Goal: Information Seeking & Learning: Learn about a topic

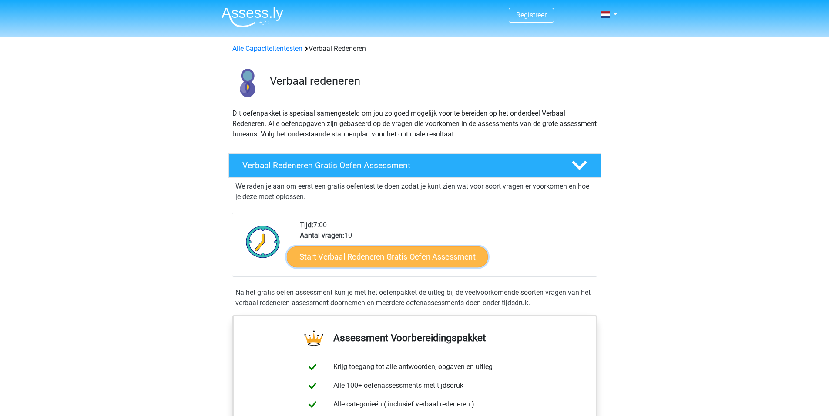
click at [378, 254] on link "Start Verbaal Redeneren Gratis Oefen Assessment" at bounding box center [387, 257] width 201 height 21
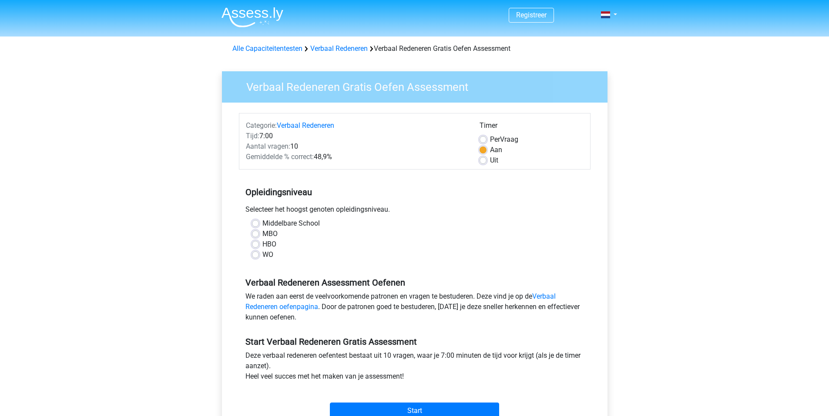
click at [262, 256] on label "WO" at bounding box center [267, 255] width 11 height 10
click at [256, 256] on input "WO" at bounding box center [255, 254] width 7 height 9
radio input "true"
click at [283, 308] on link "Verbaal Redeneren oefenpagina" at bounding box center [400, 301] width 310 height 19
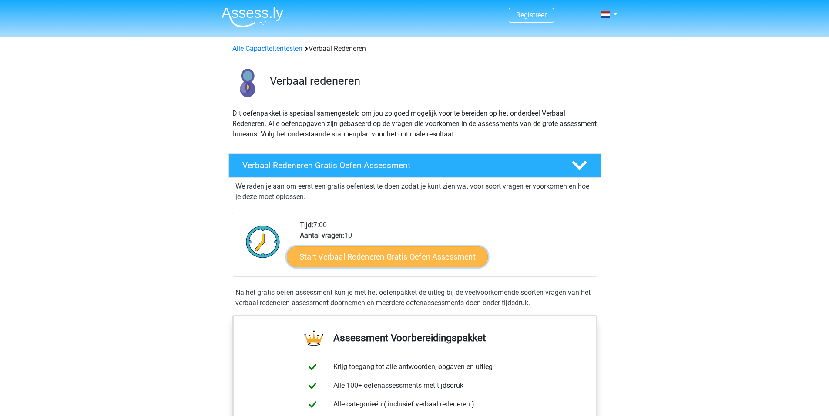
click at [375, 257] on link "Start Verbaal Redeneren Gratis Oefen Assessment" at bounding box center [387, 257] width 201 height 21
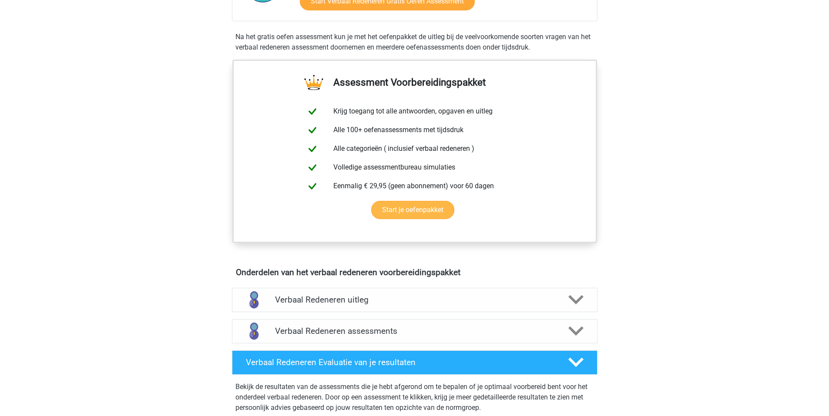
scroll to position [261, 0]
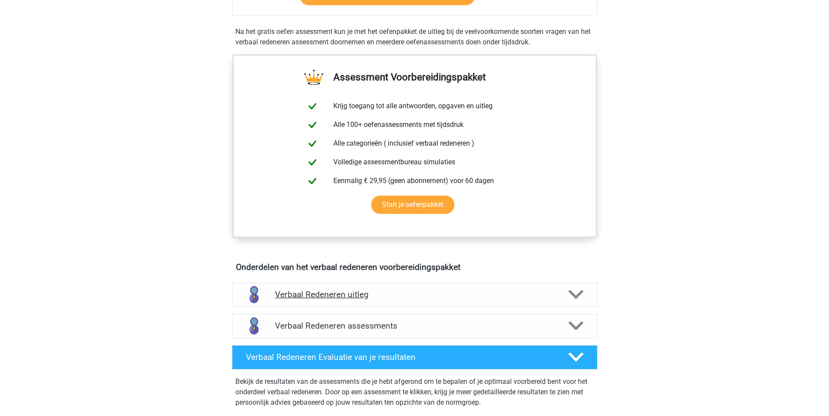
click at [572, 291] on icon at bounding box center [575, 294] width 15 height 15
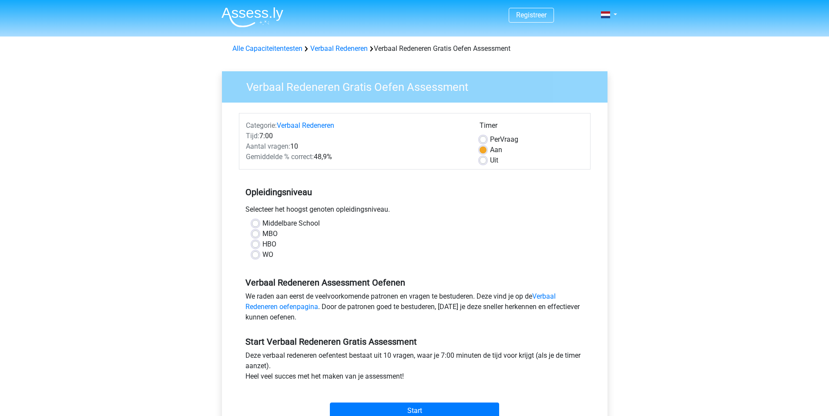
click at [262, 254] on label "WO" at bounding box center [267, 255] width 11 height 10
click at [257, 254] on input "WO" at bounding box center [255, 254] width 7 height 9
radio input "true"
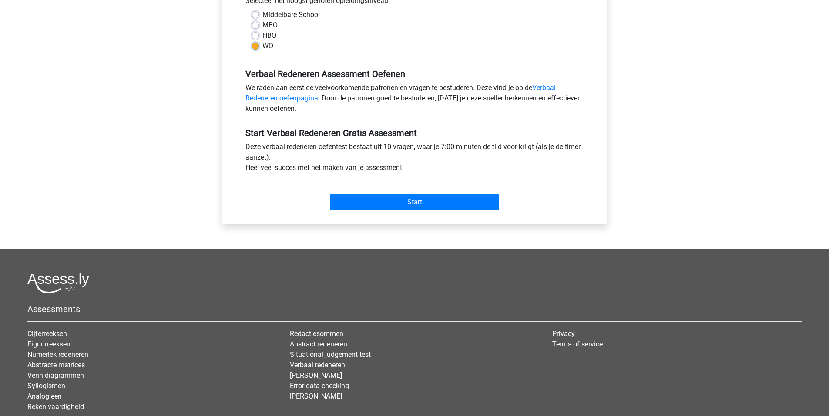
scroll to position [261, 0]
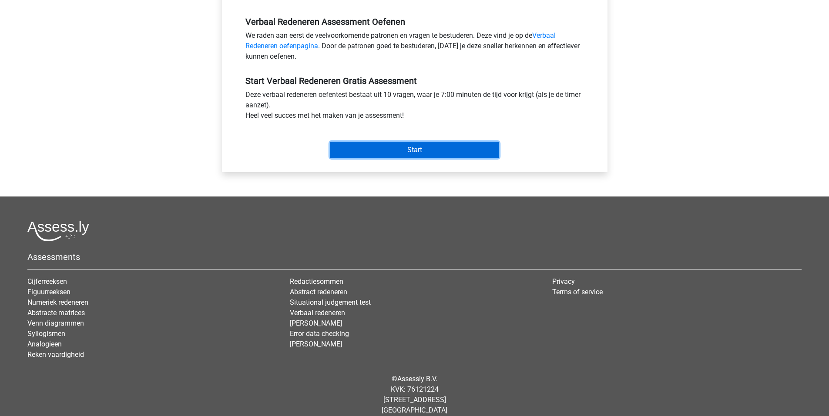
click at [401, 153] on input "Start" at bounding box center [414, 150] width 169 height 17
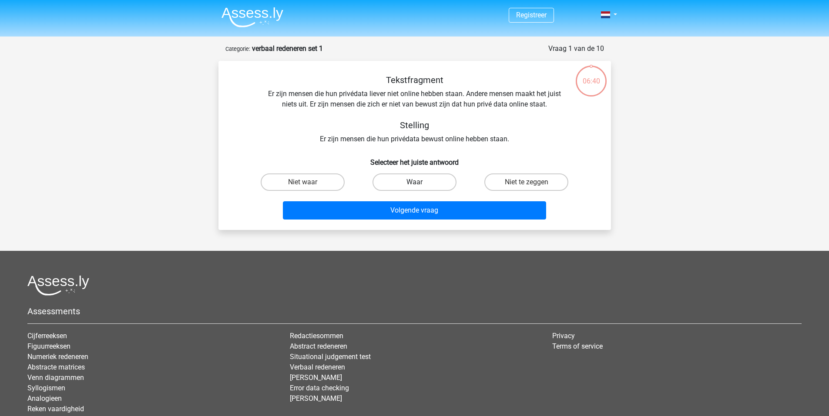
click at [425, 182] on label "Waar" at bounding box center [414, 182] width 84 height 17
click at [420, 182] on input "Waar" at bounding box center [417, 185] width 6 height 6
radio input "true"
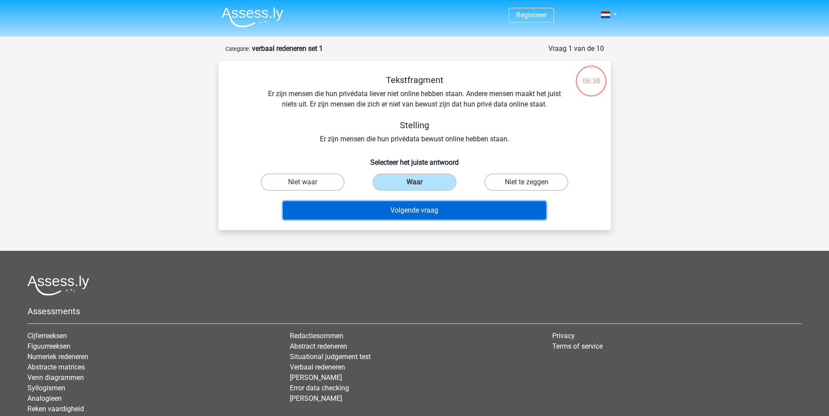
click at [419, 214] on button "Volgende vraag" at bounding box center [414, 210] width 263 height 18
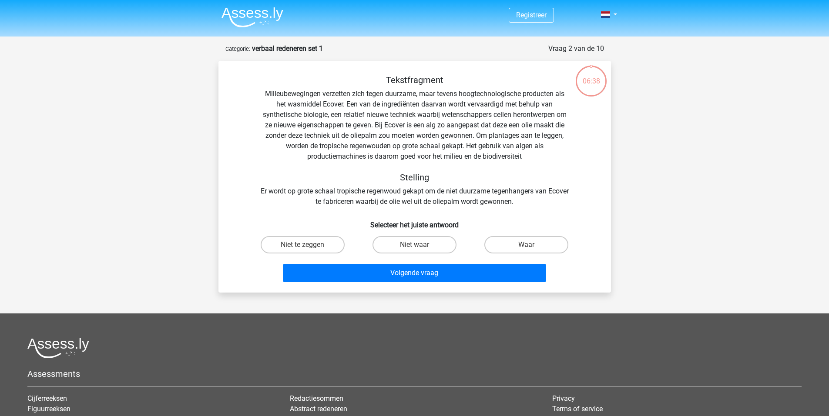
scroll to position [43, 0]
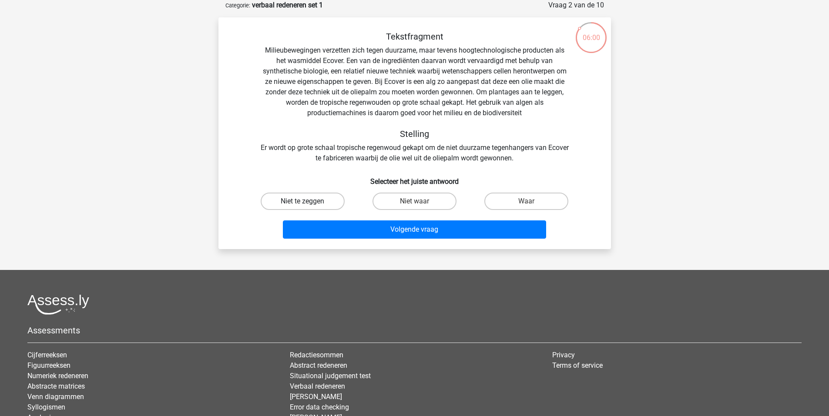
click at [307, 201] on label "Niet te zeggen" at bounding box center [303, 201] width 84 height 17
click at [307, 201] on input "Niet te zeggen" at bounding box center [305, 204] width 6 height 6
radio input "true"
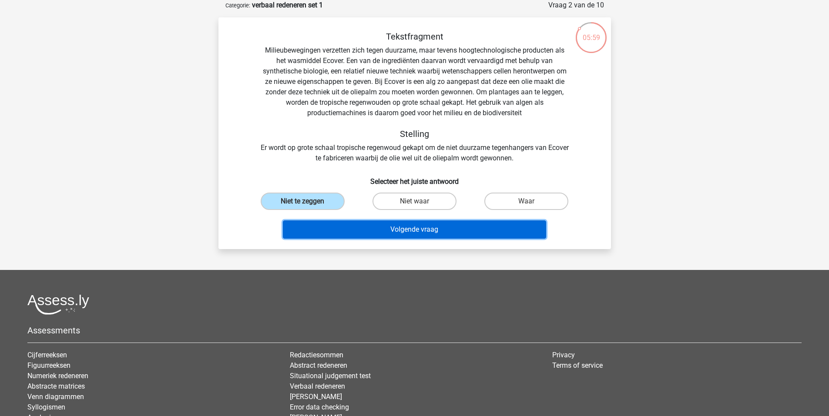
click at [415, 233] on button "Volgende vraag" at bounding box center [414, 230] width 263 height 18
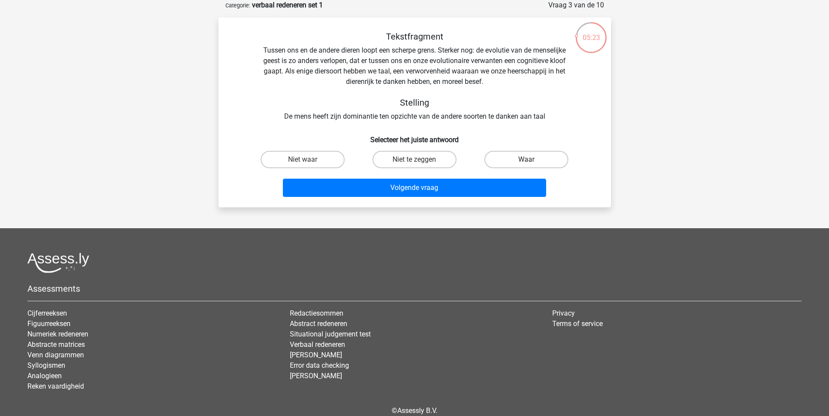
click at [503, 160] on label "Waar" at bounding box center [526, 159] width 84 height 17
click at [526, 160] on input "Waar" at bounding box center [529, 163] width 6 height 6
radio input "true"
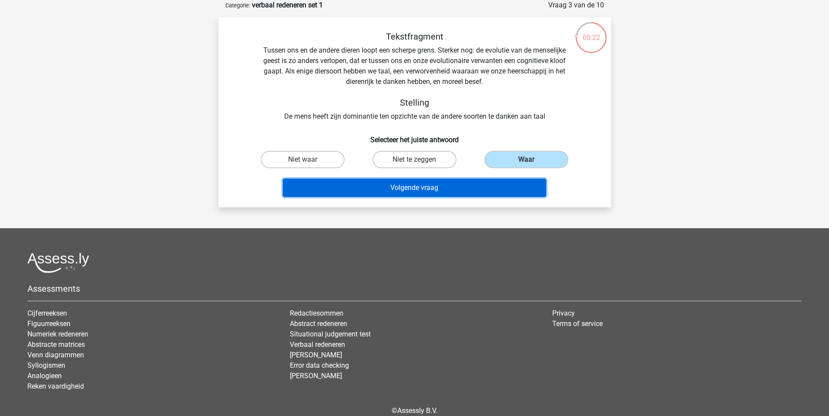
click at [458, 184] on button "Volgende vraag" at bounding box center [414, 188] width 263 height 18
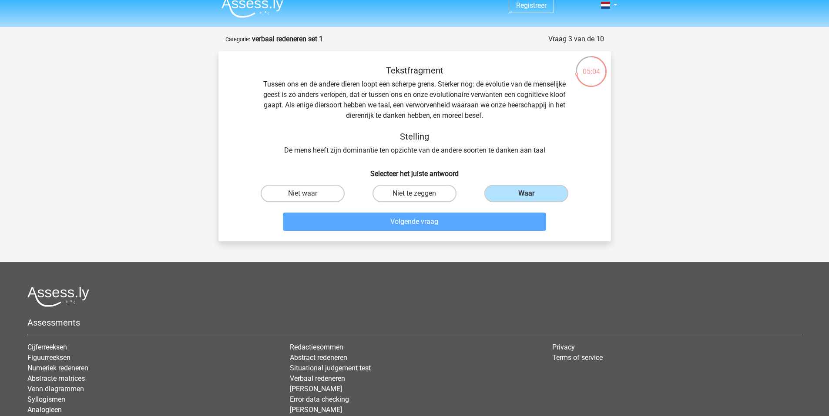
scroll to position [0, 0]
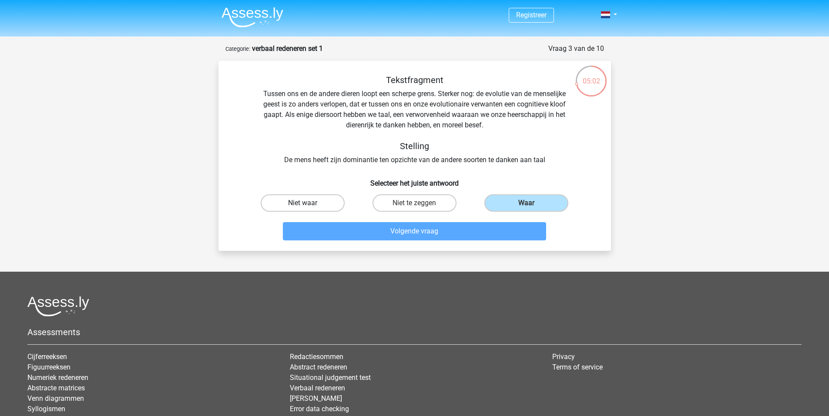
click at [317, 203] on label "Niet waar" at bounding box center [303, 202] width 84 height 17
click at [308, 203] on input "Niet waar" at bounding box center [305, 206] width 6 height 6
radio input "true"
click at [411, 207] on label "Niet te zeggen" at bounding box center [414, 202] width 84 height 17
click at [414, 207] on input "Niet te zeggen" at bounding box center [417, 206] width 6 height 6
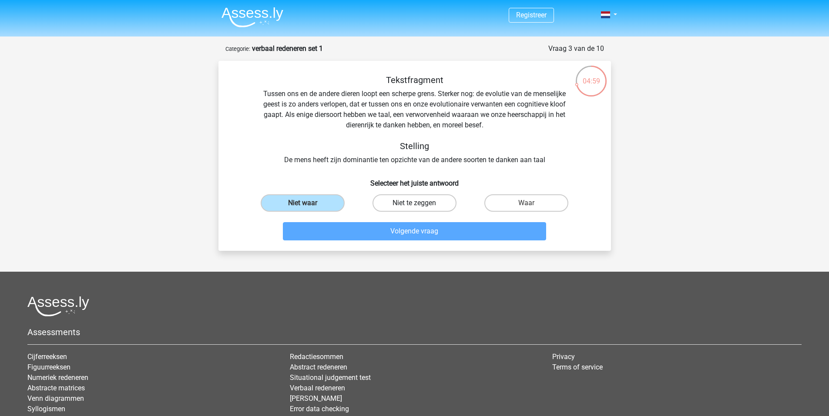
radio input "true"
click at [518, 196] on label "Waar" at bounding box center [526, 202] width 84 height 17
click at [526, 203] on input "Waar" at bounding box center [529, 206] width 6 height 6
radio input "true"
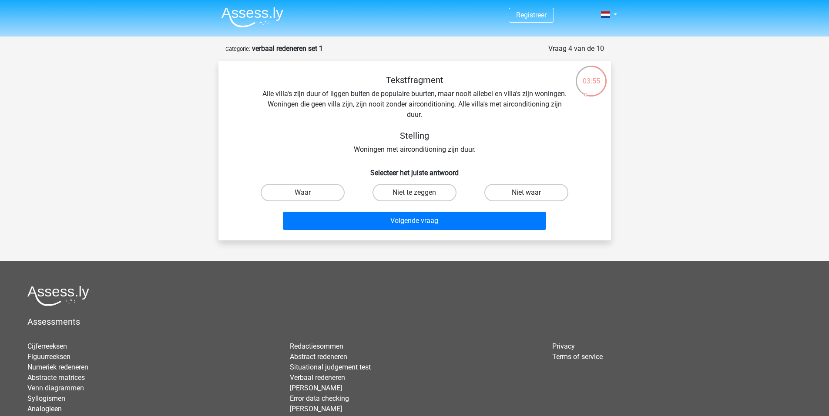
click at [518, 194] on label "Niet waar" at bounding box center [526, 192] width 84 height 17
click at [526, 194] on input "Niet waar" at bounding box center [529, 196] width 6 height 6
radio input "true"
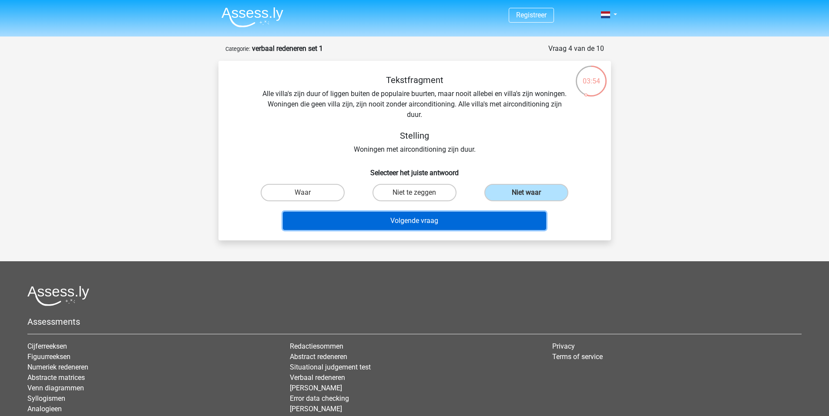
click at [472, 217] on button "Volgende vraag" at bounding box center [414, 221] width 263 height 18
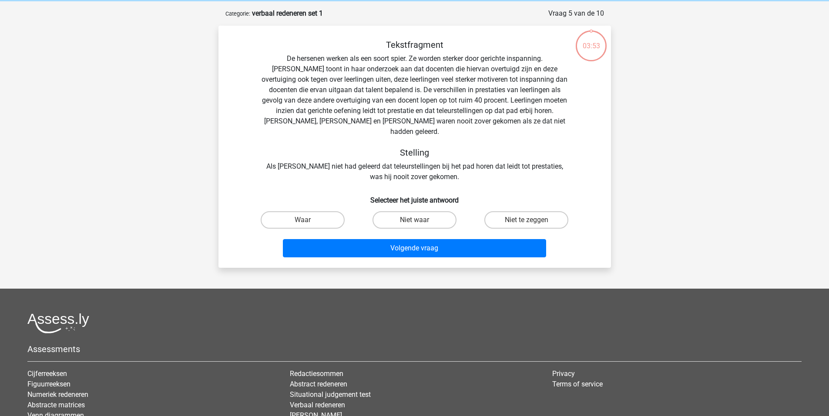
scroll to position [43, 0]
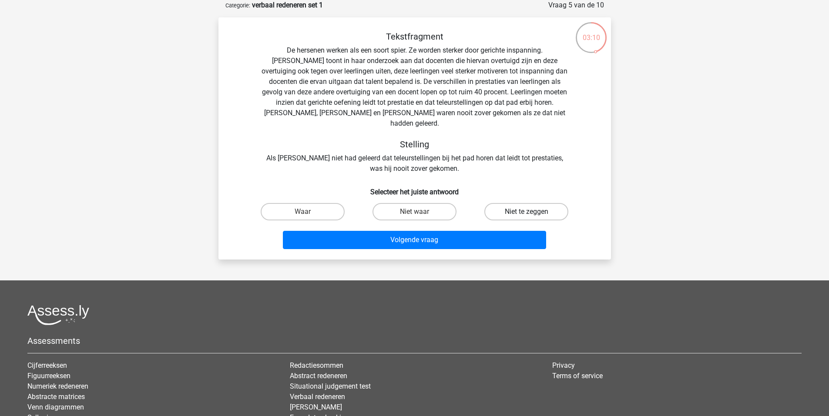
click at [508, 203] on label "Niet te zeggen" at bounding box center [526, 211] width 84 height 17
click at [526, 212] on input "Niet te zeggen" at bounding box center [529, 215] width 6 height 6
radio input "true"
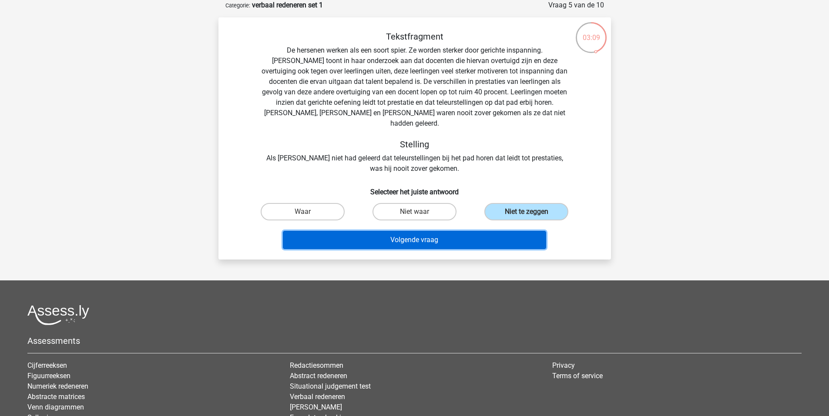
click at [467, 231] on button "Volgende vraag" at bounding box center [414, 240] width 263 height 18
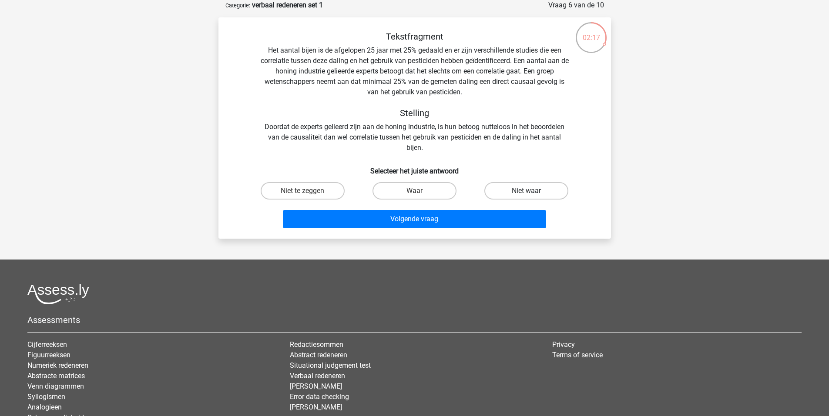
click at [539, 189] on label "Niet waar" at bounding box center [526, 190] width 84 height 17
click at [532, 191] on input "Niet waar" at bounding box center [529, 194] width 6 height 6
radio input "true"
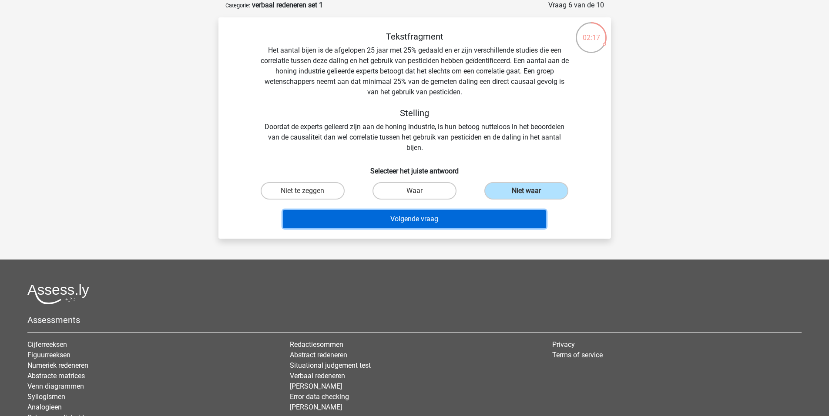
click at [444, 221] on button "Volgende vraag" at bounding box center [414, 219] width 263 height 18
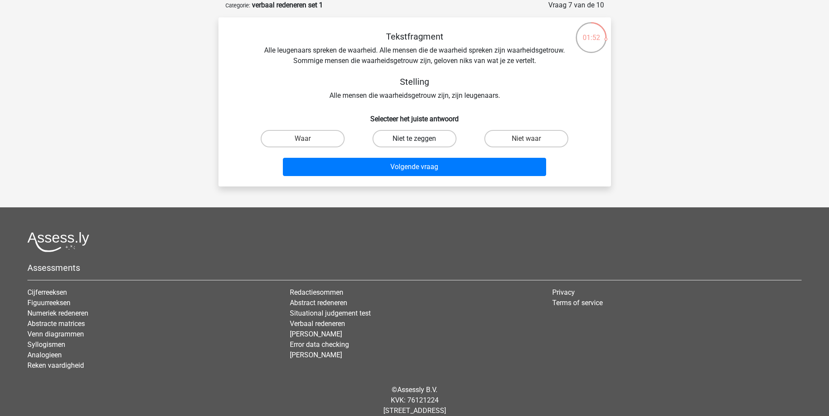
click at [421, 140] on label "Niet te zeggen" at bounding box center [414, 138] width 84 height 17
click at [420, 140] on input "Niet te zeggen" at bounding box center [417, 142] width 6 height 6
radio input "true"
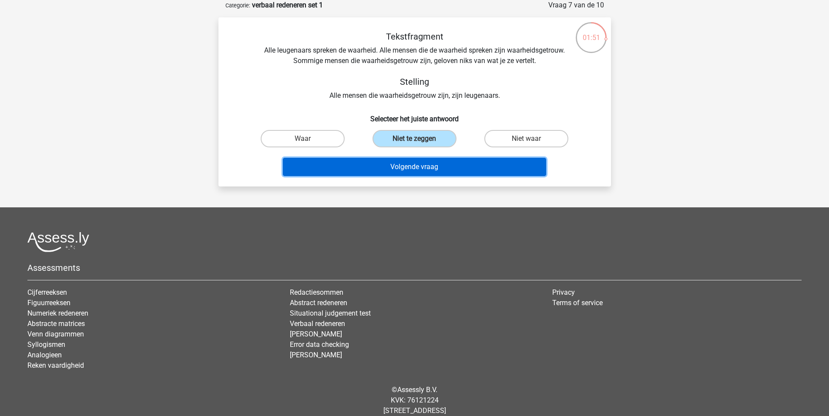
click at [428, 167] on button "Volgende vraag" at bounding box center [414, 167] width 263 height 18
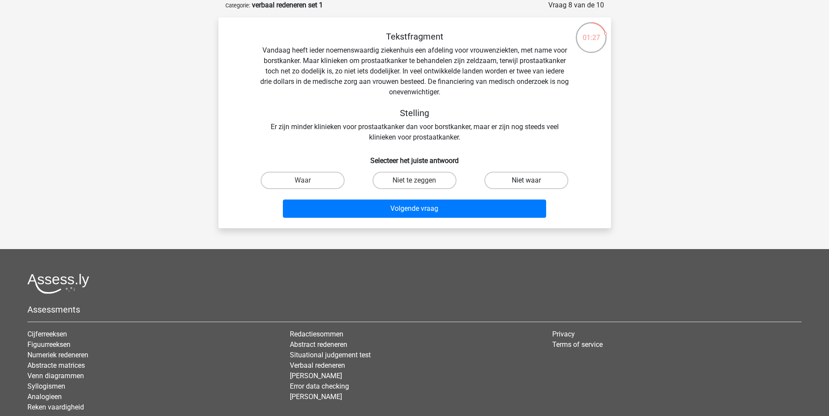
click at [505, 176] on label "Niet waar" at bounding box center [526, 180] width 84 height 17
click at [526, 181] on input "Niet waar" at bounding box center [529, 184] width 6 height 6
radio input "true"
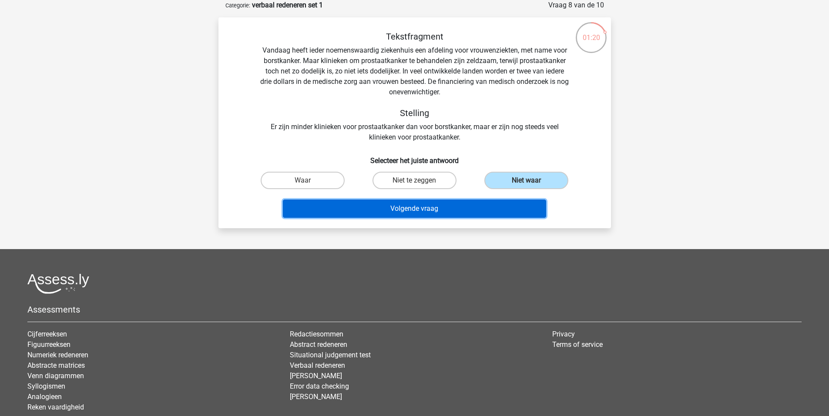
click at [412, 212] on button "Volgende vraag" at bounding box center [414, 209] width 263 height 18
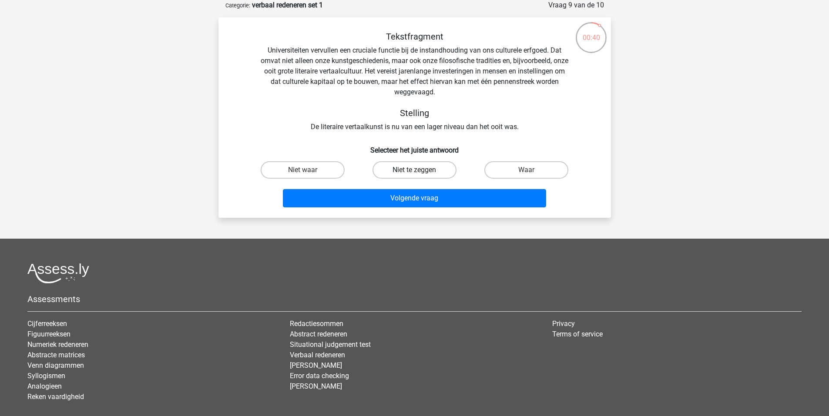
click at [413, 171] on label "Niet te zeggen" at bounding box center [414, 169] width 84 height 17
click at [414, 171] on input "Niet te zeggen" at bounding box center [417, 173] width 6 height 6
radio input "true"
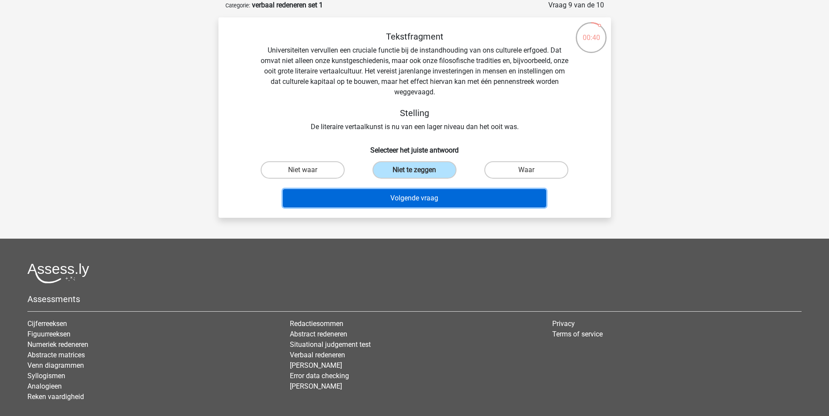
click at [417, 196] on button "Volgende vraag" at bounding box center [414, 198] width 263 height 18
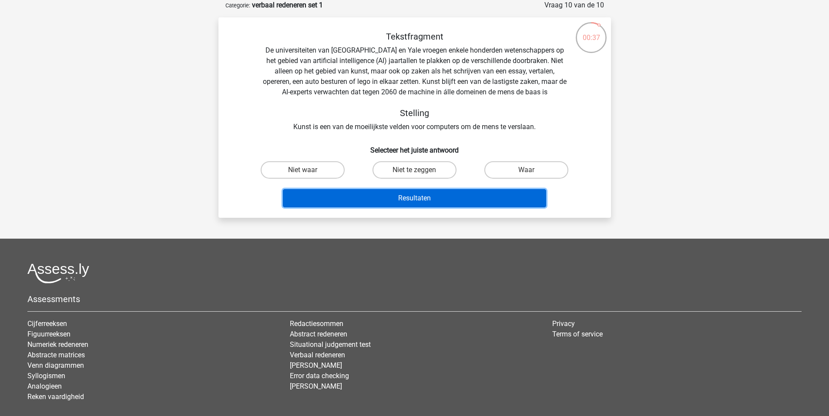
click at [417, 196] on button "Resultaten" at bounding box center [414, 198] width 263 height 18
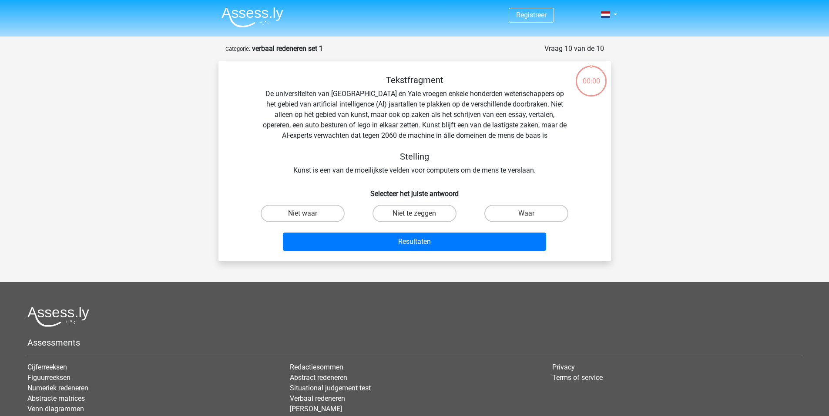
scroll to position [43, 0]
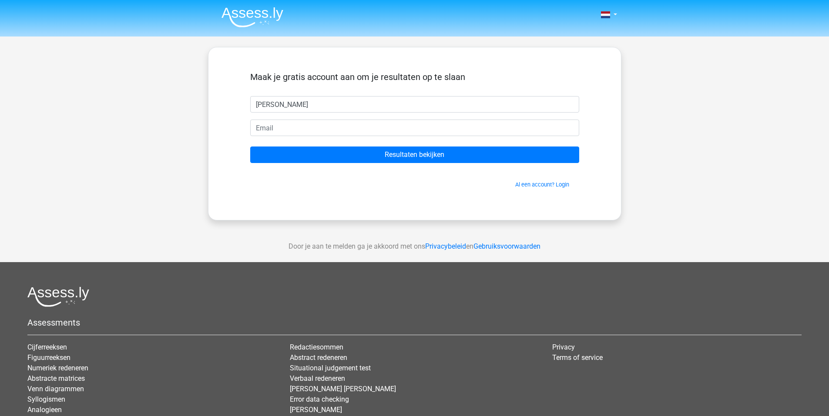
type input "[PERSON_NAME]"
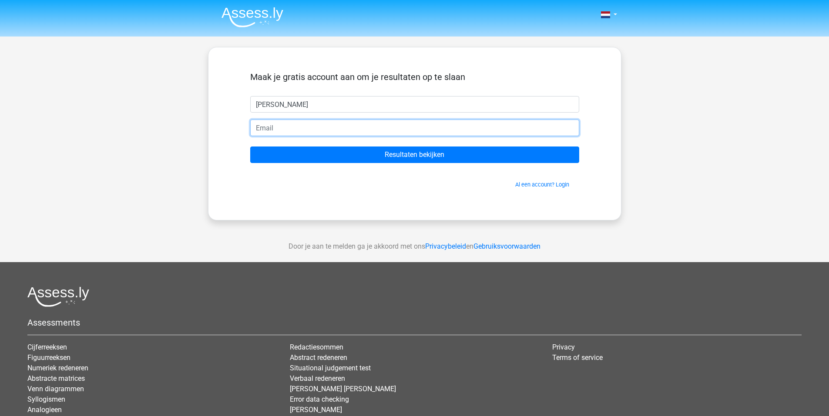
click at [372, 132] on input "email" at bounding box center [414, 128] width 329 height 17
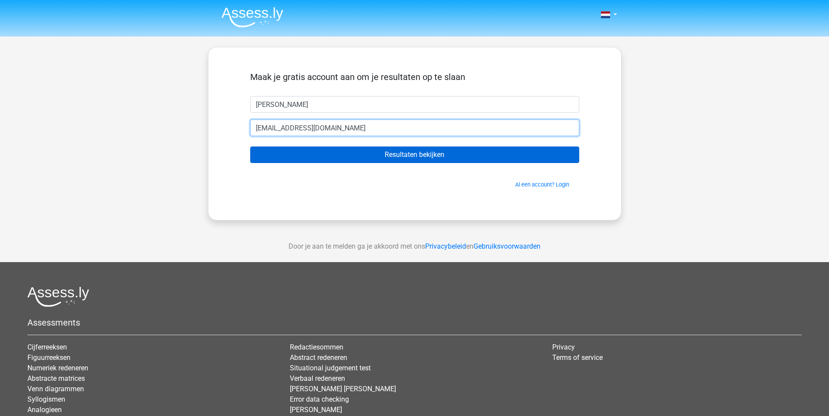
type input "[EMAIL_ADDRESS][DOMAIN_NAME]"
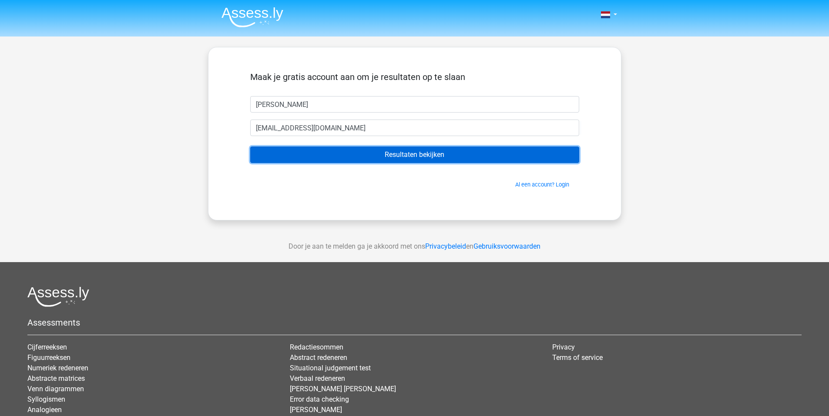
click at [400, 150] on input "Resultaten bekijken" at bounding box center [414, 155] width 329 height 17
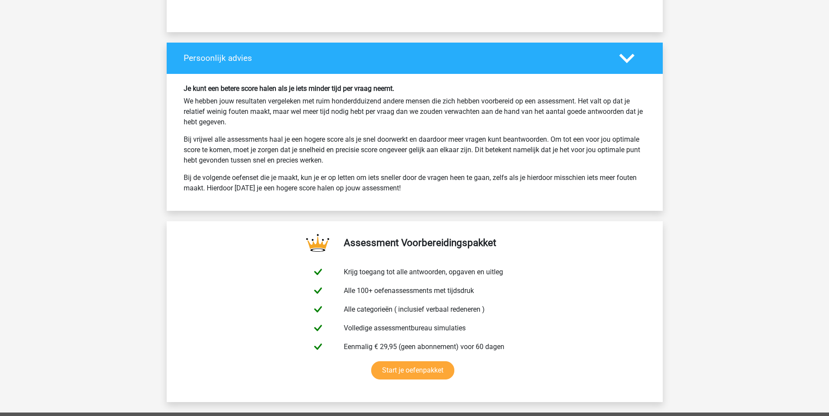
scroll to position [1305, 0]
